Goal: Task Accomplishment & Management: Manage account settings

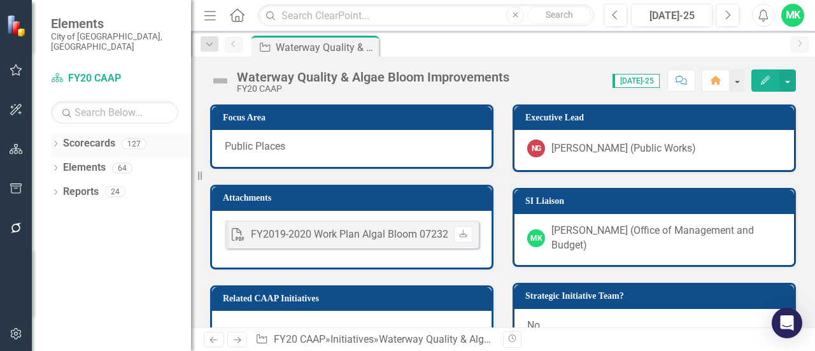
click at [57, 141] on icon "Dropdown" at bounding box center [55, 144] width 9 height 7
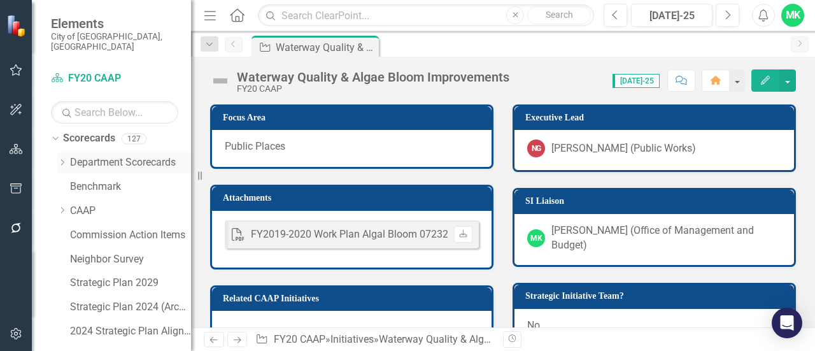
scroll to position [4, 0]
click at [61, 159] on icon "Dropdown" at bounding box center [62, 163] width 10 height 8
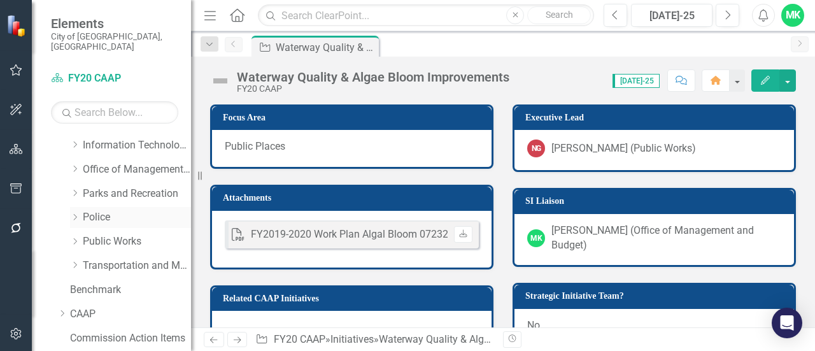
scroll to position [212, 0]
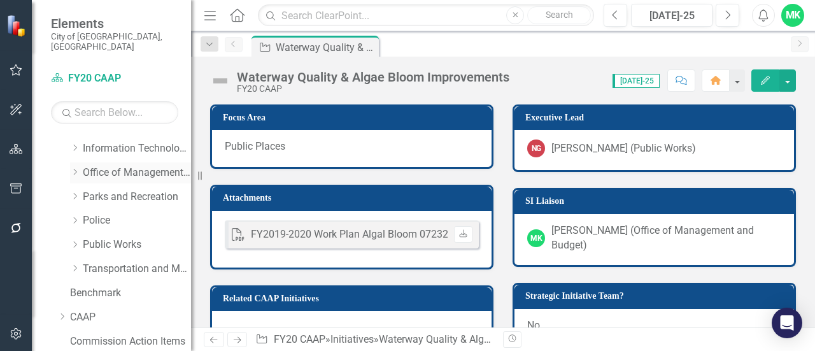
click at [71, 168] on icon "Dropdown" at bounding box center [75, 172] width 10 height 8
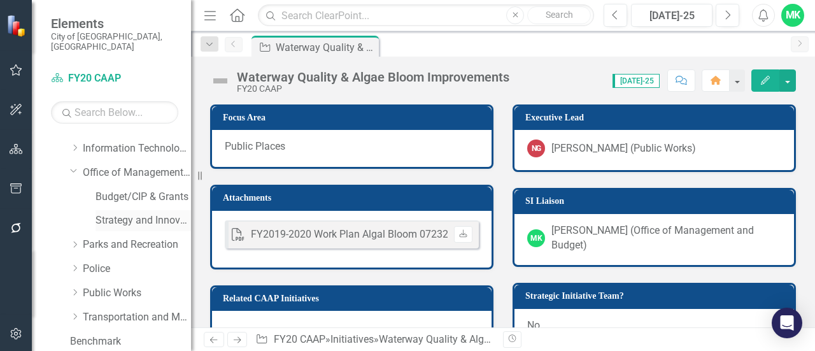
click at [109, 213] on link "Strategy and Innovation" at bounding box center [142, 220] width 95 height 15
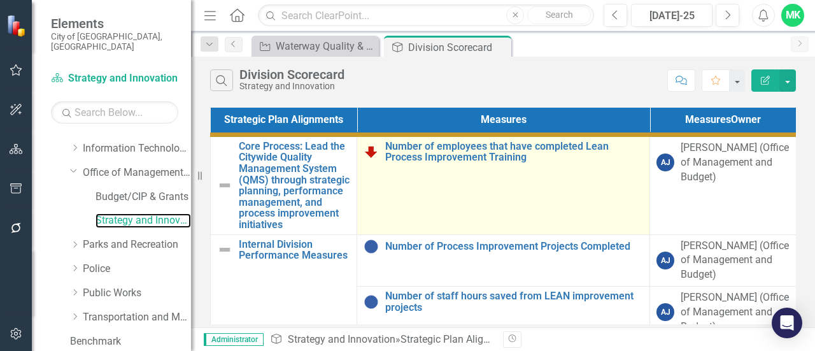
scroll to position [3, 0]
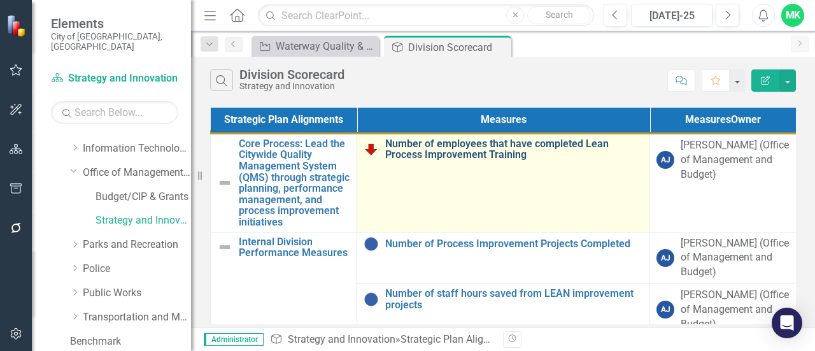
click at [460, 156] on link "Number of employees that have completed Lean Process Improvement Training" at bounding box center [514, 149] width 258 height 22
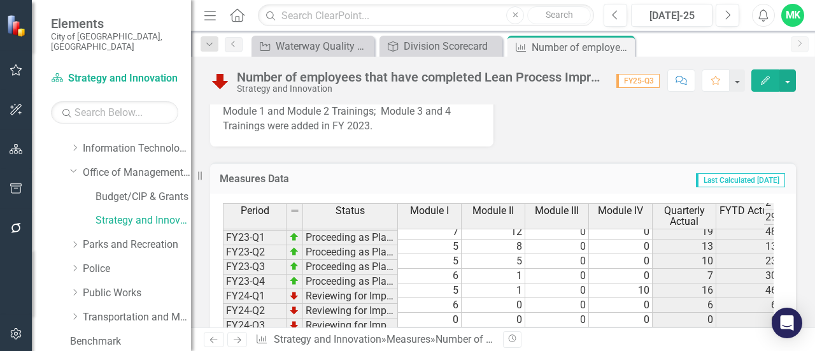
scroll to position [969, 0]
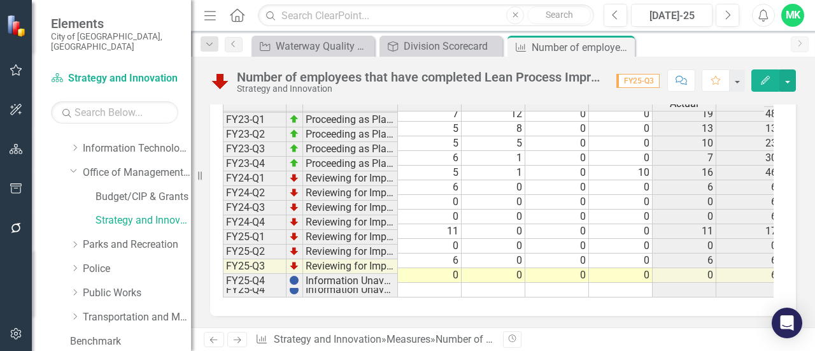
click at [440, 268] on td "0" at bounding box center [430, 275] width 64 height 15
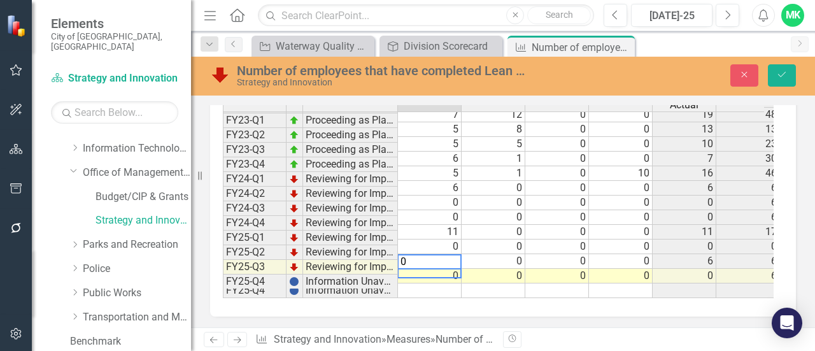
click at [433, 283] on td at bounding box center [430, 290] width 64 height 15
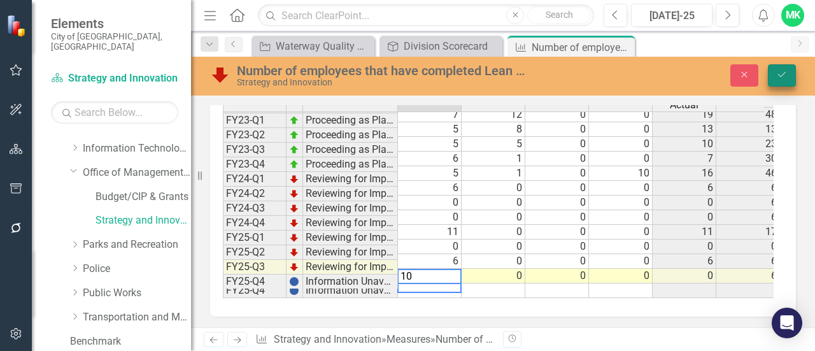
type textarea "10"
click at [779, 77] on icon "Save" at bounding box center [781, 74] width 11 height 9
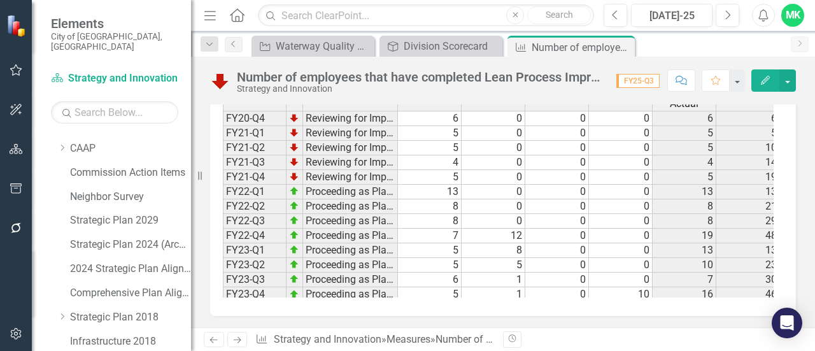
scroll to position [0, 0]
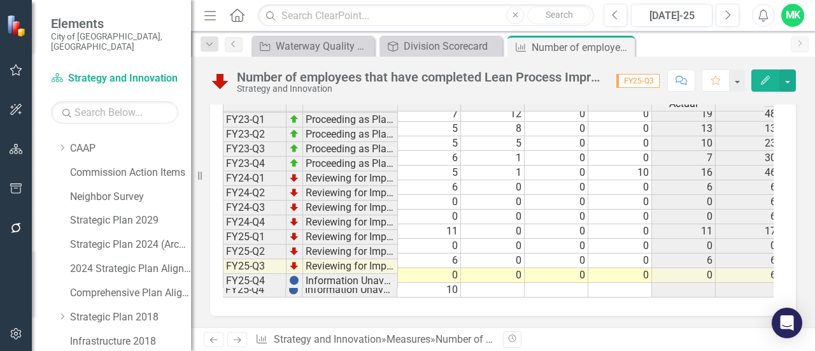
click at [444, 283] on td "10" at bounding box center [429, 290] width 64 height 15
click at [222, 281] on div "Period Status Module I Module II Module III Module IV Quarterly Actual FYTD Act…" at bounding box center [222, 108] width 0 height 378
click at [444, 285] on div "Period Status Module I Module II Module III Module IV Quarterly Actual FYTD Act…" at bounding box center [532, 108] width 621 height 378
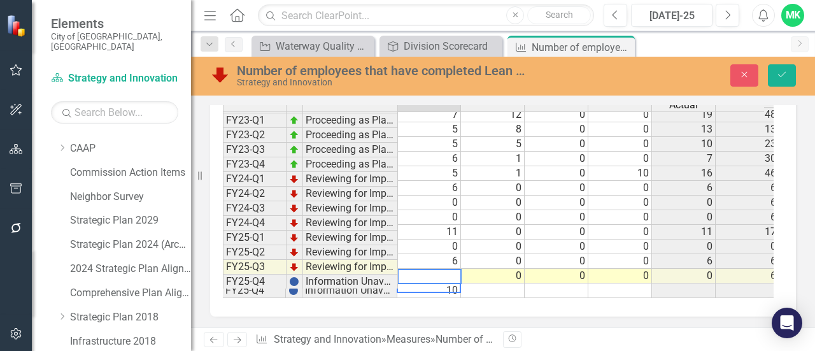
click at [444, 285] on div "Period Status Module I Module II Module III Module IV Quarterly Actual FYTD Act…" at bounding box center [532, 109] width 621 height 378
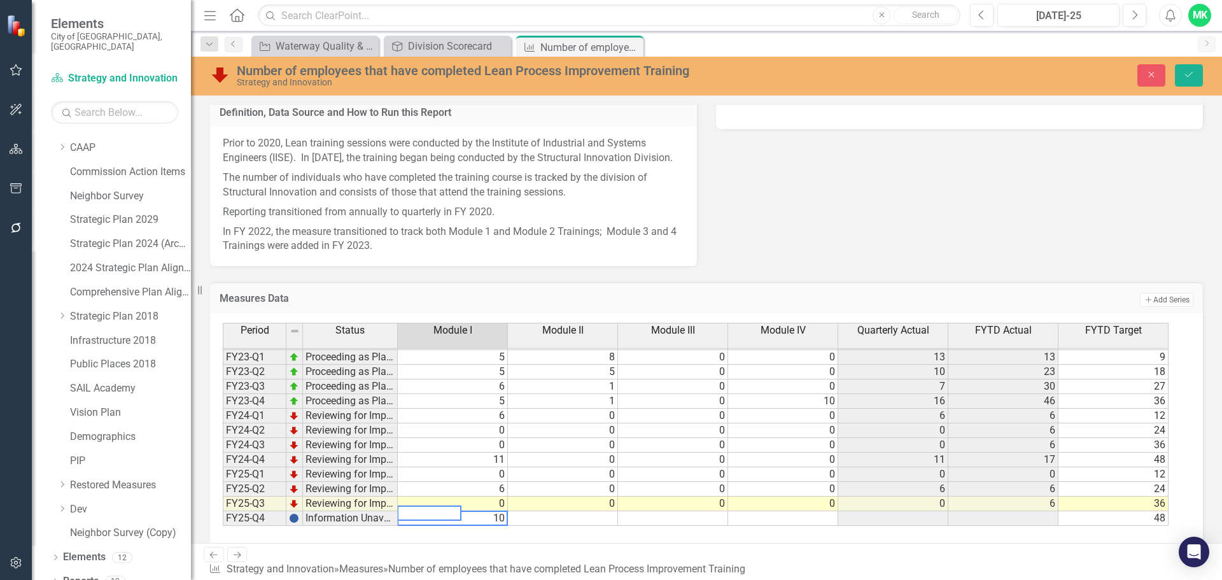
scroll to position [558, 0]
click at [814, 77] on icon "Save" at bounding box center [1188, 74] width 11 height 9
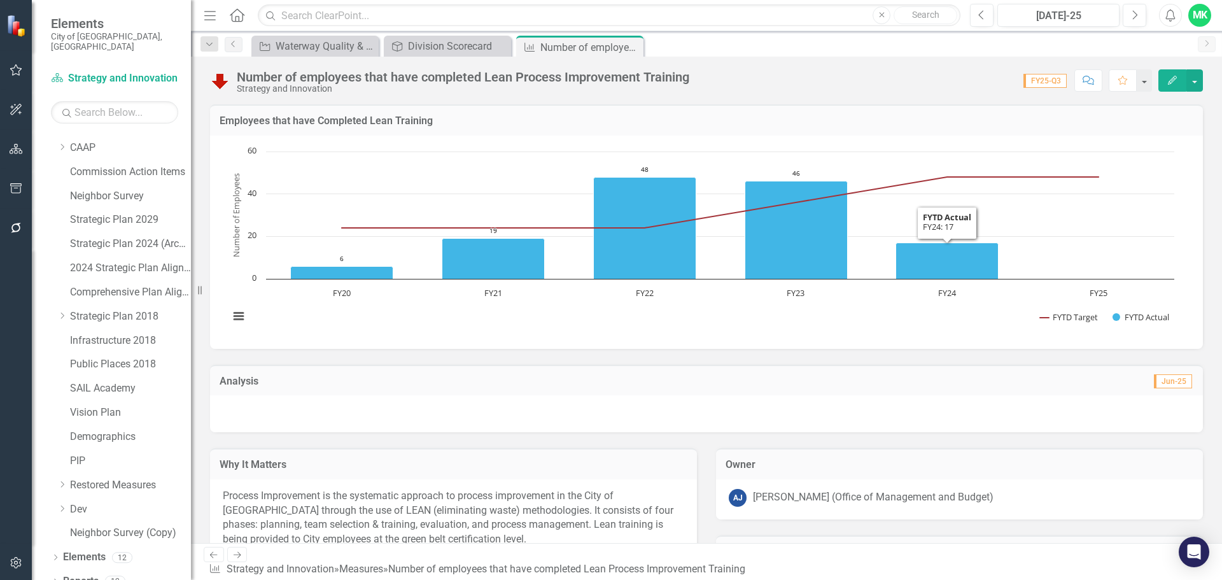
scroll to position [318, 0]
